Goal: Information Seeking & Learning: Learn about a topic

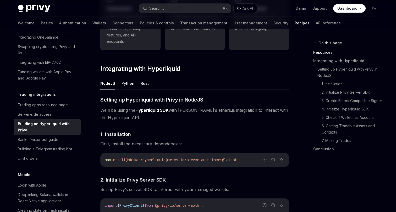
scroll to position [161, 0]
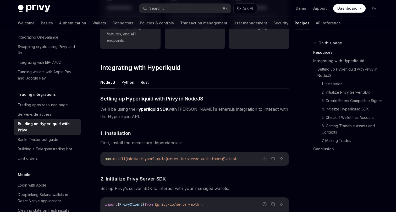
click at [126, 108] on span "We’ll be using the Hyperliquid SDK with [PERSON_NAME]’s ethers.js integration t…" at bounding box center [194, 112] width 189 height 15
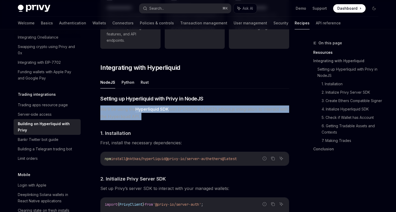
click at [126, 108] on span "We’ll be using the Hyperliquid SDK with [PERSON_NAME]’s ethers.js integration t…" at bounding box center [194, 112] width 189 height 15
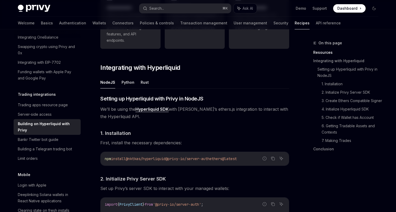
click at [205, 112] on span "We’ll be using the Hyperliquid SDK with [PERSON_NAME]’s ethers.js integration t…" at bounding box center [194, 112] width 189 height 15
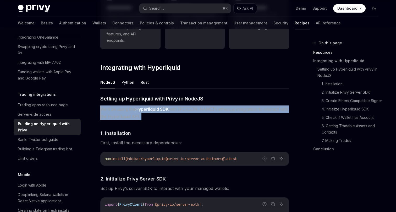
click at [205, 112] on span "We’ll be using the Hyperliquid SDK with [PERSON_NAME]’s ethers.js integration t…" at bounding box center [194, 112] width 189 height 15
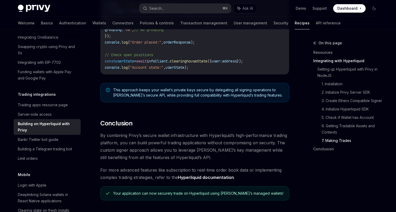
scroll to position [1029, 0]
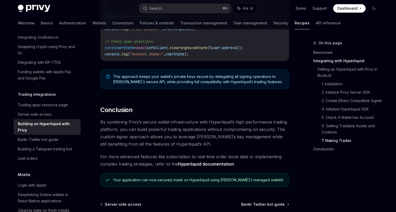
click at [145, 84] on span "This approach keeps your wallet’s private keys secure by delegating all signing…" at bounding box center [198, 79] width 170 height 10
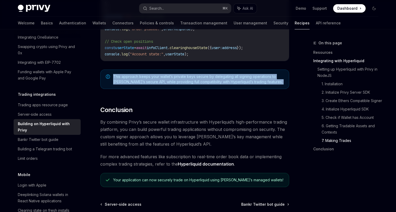
click at [145, 84] on span "This approach keeps your wallet’s private keys secure by delegating all signing…" at bounding box center [198, 79] width 170 height 10
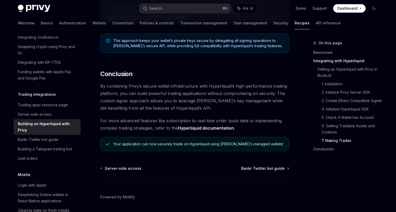
scroll to position [1086, 0]
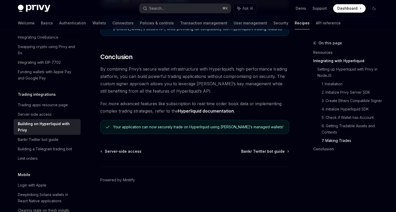
click at [200, 109] on link "Hyperliquid documentation" at bounding box center [206, 110] width 56 height 5
